Goal: Information Seeking & Learning: Find specific fact

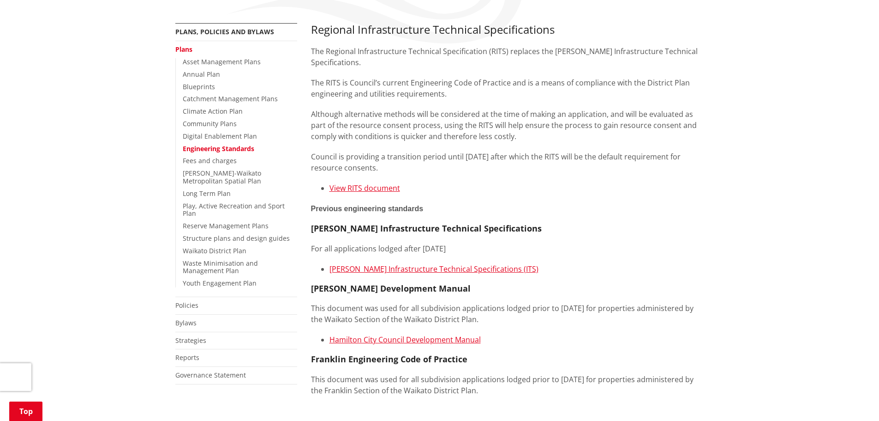
scroll to position [185, 0]
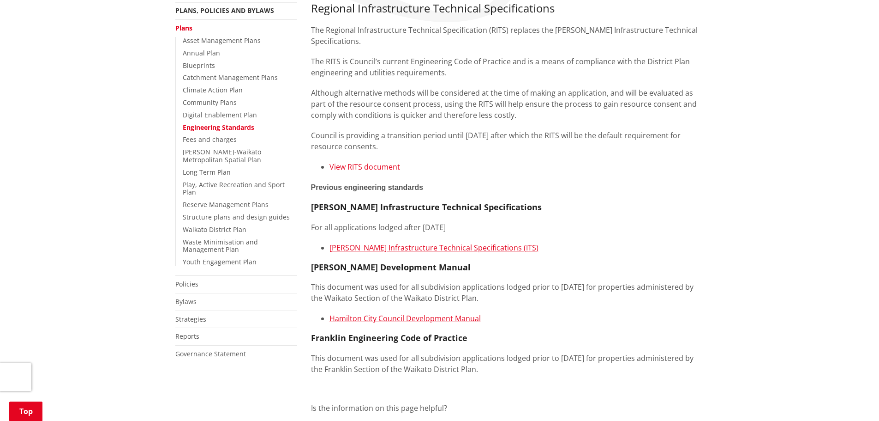
click at [391, 167] on link "View RITS document" at bounding box center [365, 167] width 71 height 10
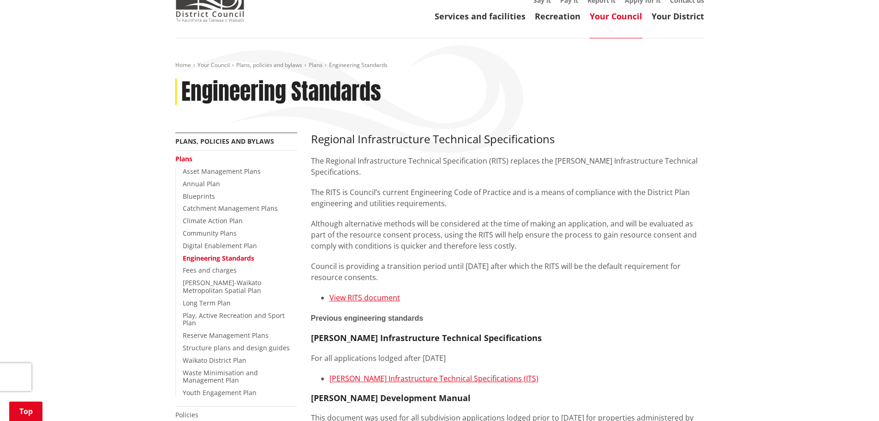
scroll to position [0, 0]
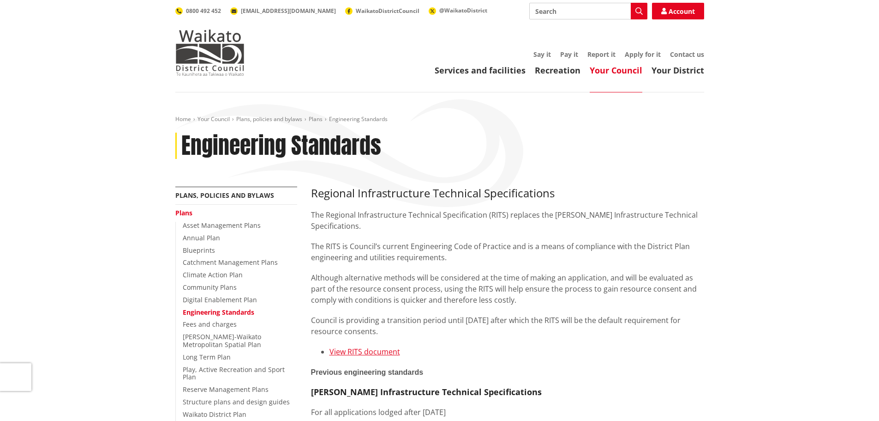
click at [565, 16] on input "Search" at bounding box center [588, 11] width 118 height 17
click at [560, 11] on input "erosion" at bounding box center [588, 11] width 118 height 17
type input "erosion and sedim"
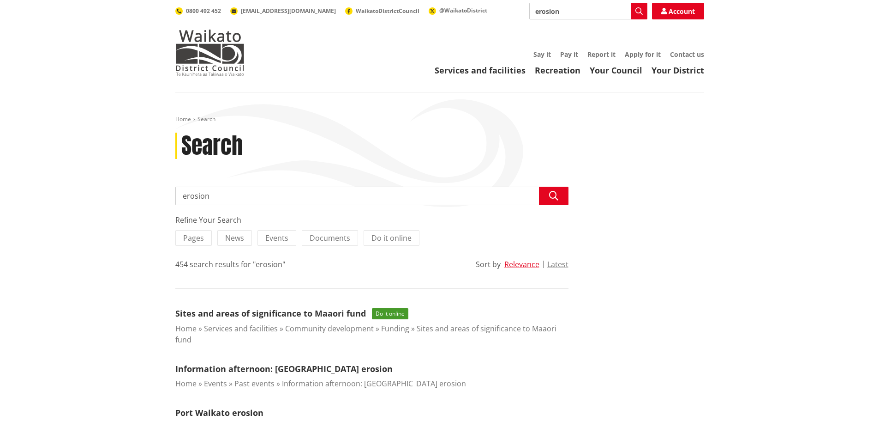
click at [573, 11] on input "erosion" at bounding box center [588, 11] width 118 height 17
type input "erosion and sediment control"
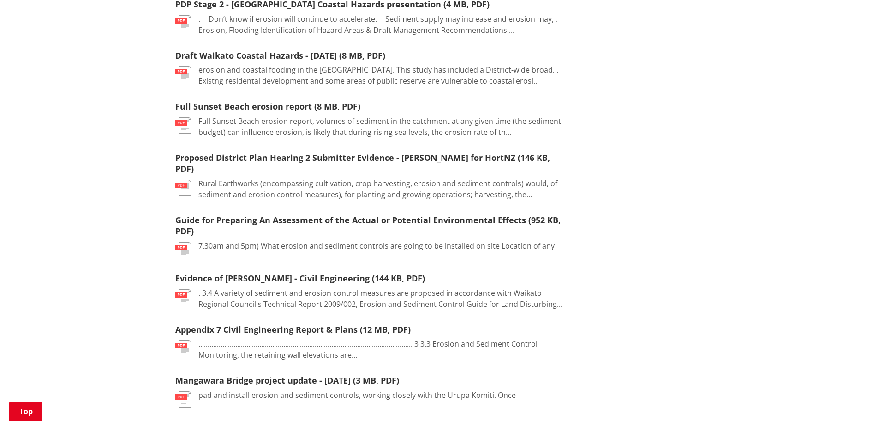
scroll to position [508, 0]
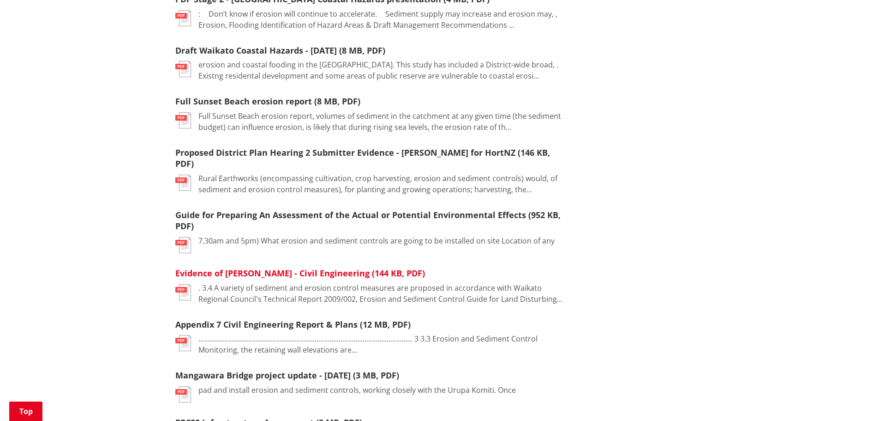
click at [317, 267] on link "Evidence of Mike Smith - Civil Engineering (144 KB, PDF)" at bounding box center [300, 272] width 250 height 11
